Goal: Find specific page/section: Find specific page/section

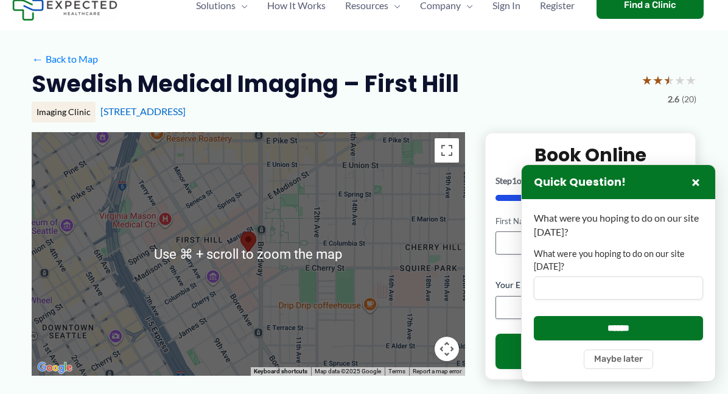
scroll to position [44, 0]
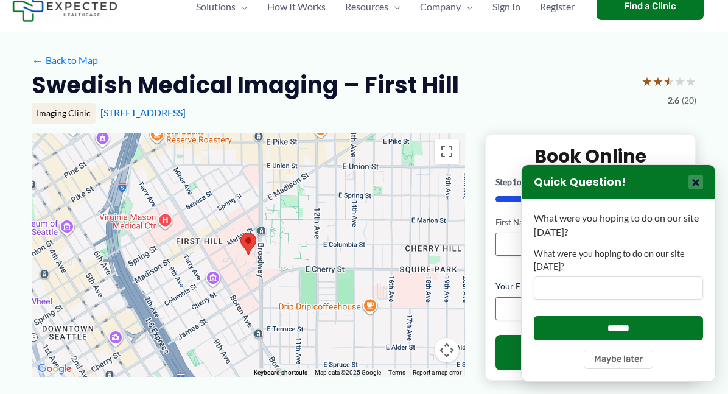
click at [695, 185] on button "×" at bounding box center [696, 182] width 15 height 15
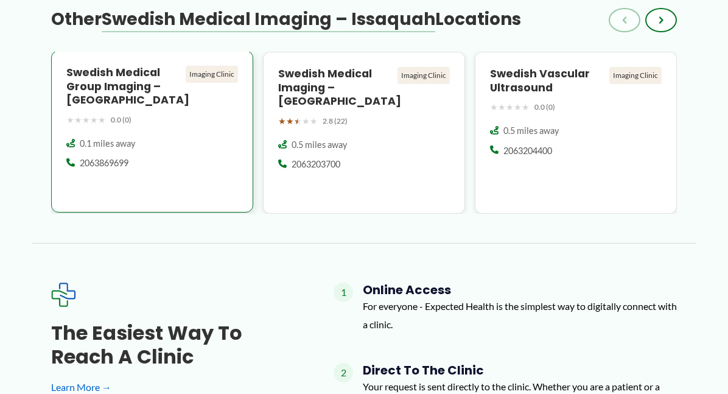
scroll to position [1346, 0]
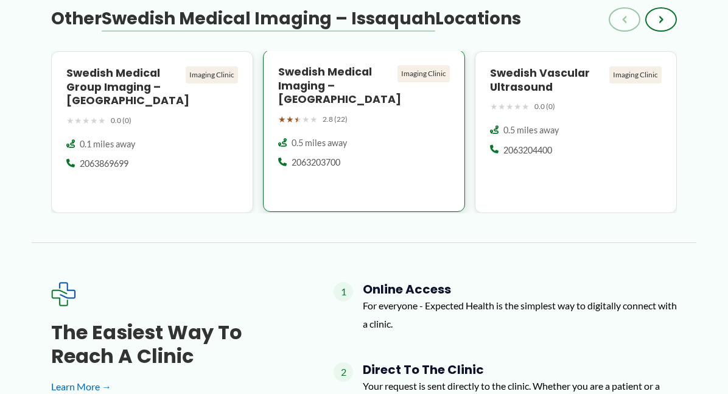
click at [323, 70] on h4 "Swedish Medical Imaging – [GEOGRAPHIC_DATA]" at bounding box center [335, 86] width 114 height 42
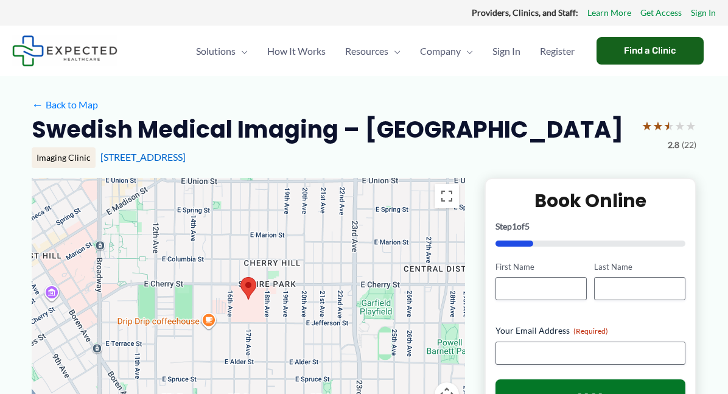
click at [651, 46] on div "Find a Clinic" at bounding box center [650, 50] width 107 height 27
